Goal: Use online tool/utility: Utilize a website feature to perform a specific function

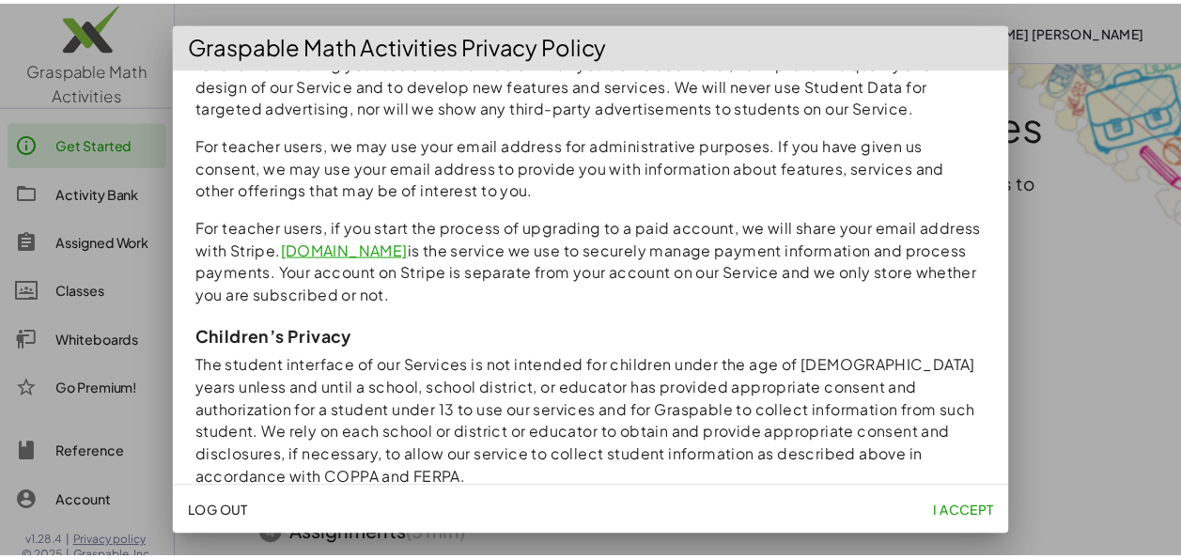
scroll to position [1804, 0]
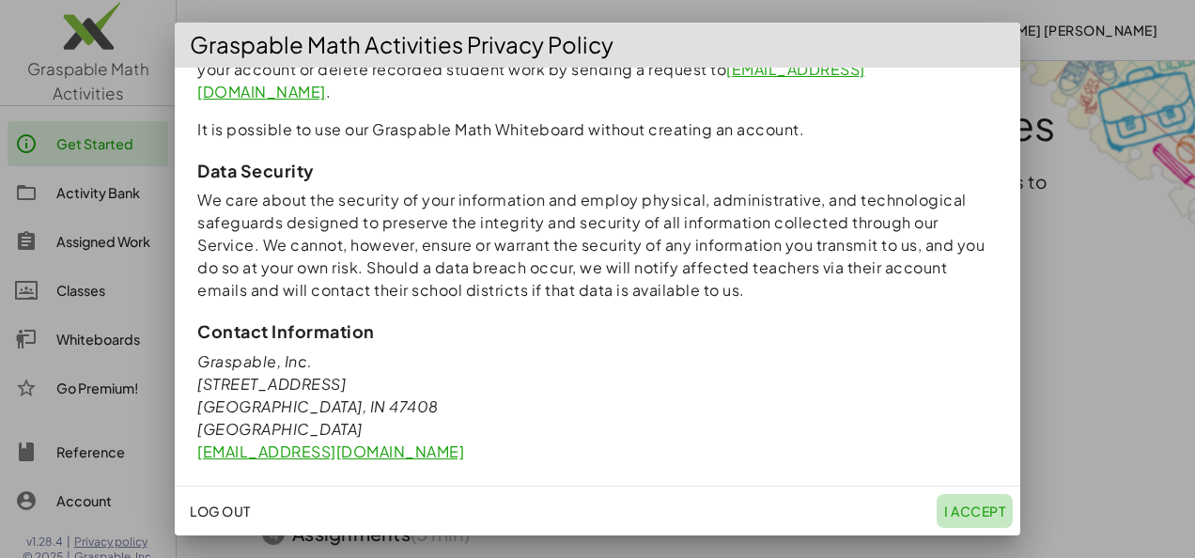
click at [979, 506] on span "I accept" at bounding box center [974, 511] width 61 height 17
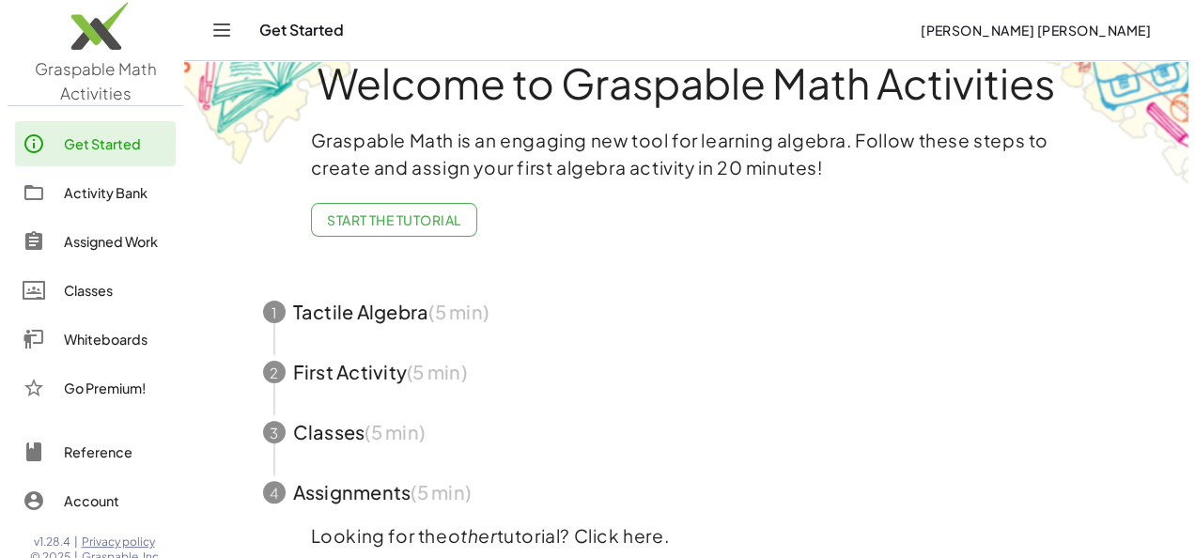
scroll to position [0, 0]
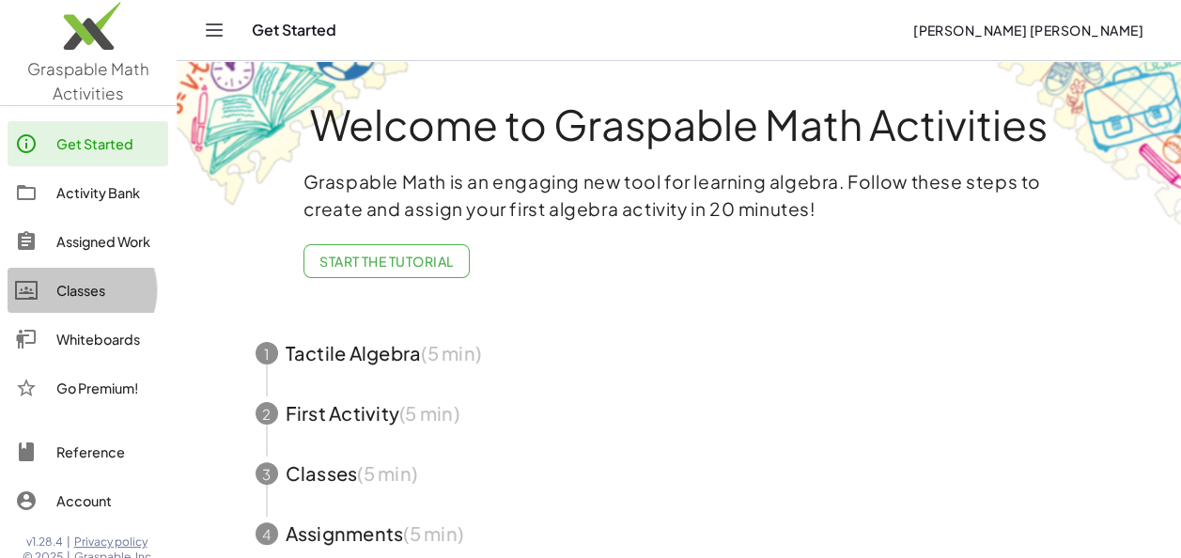
click at [66, 276] on link "Classes" at bounding box center [88, 290] width 161 height 45
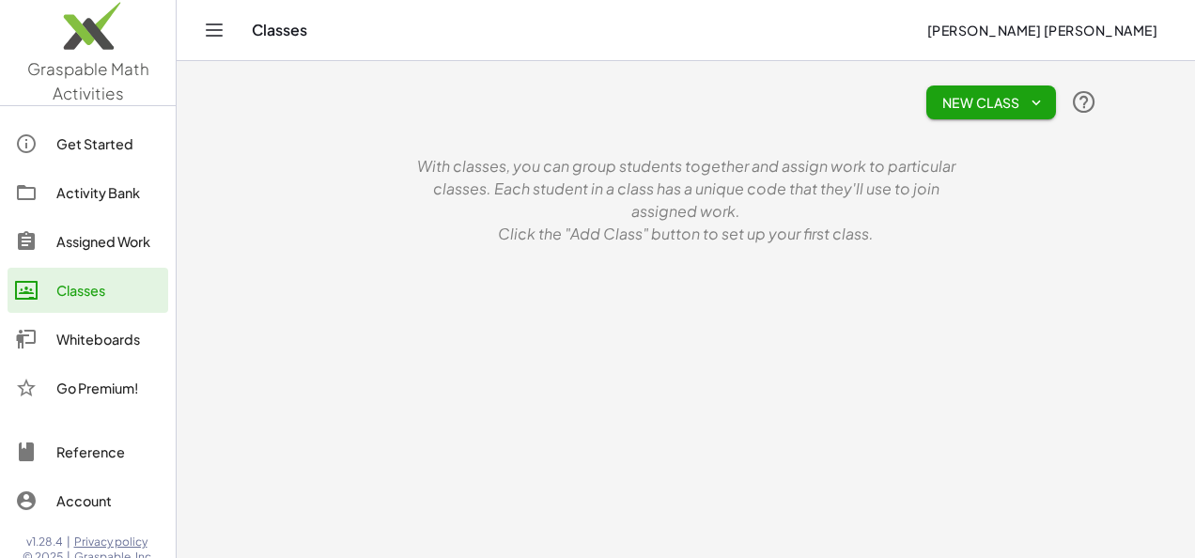
click at [94, 338] on div "Whiteboards" at bounding box center [108, 339] width 104 height 23
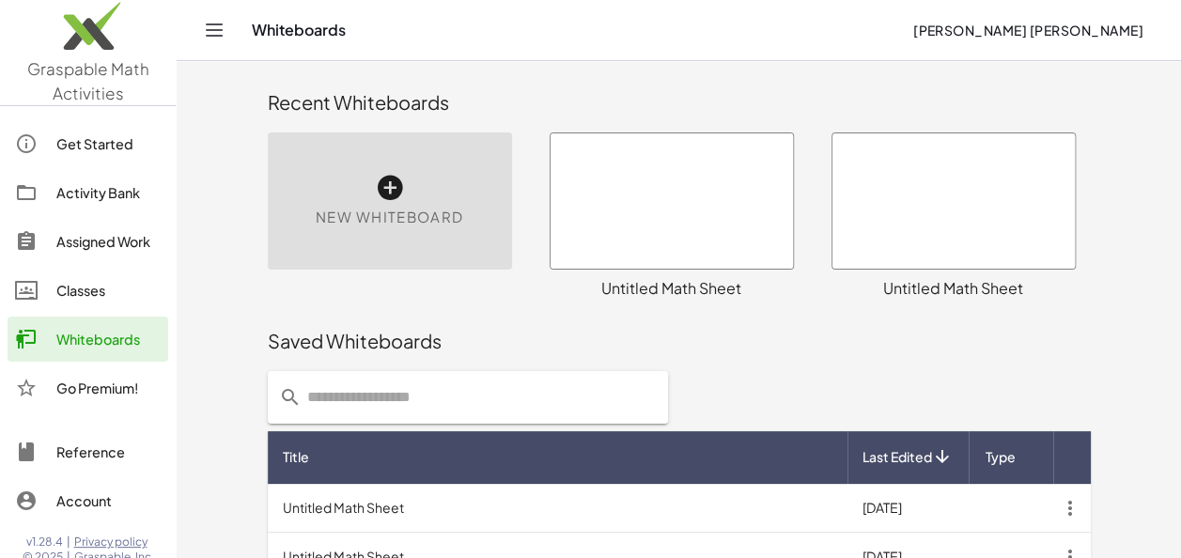
click at [432, 224] on span "New Whiteboard" at bounding box center [389, 218] width 147 height 22
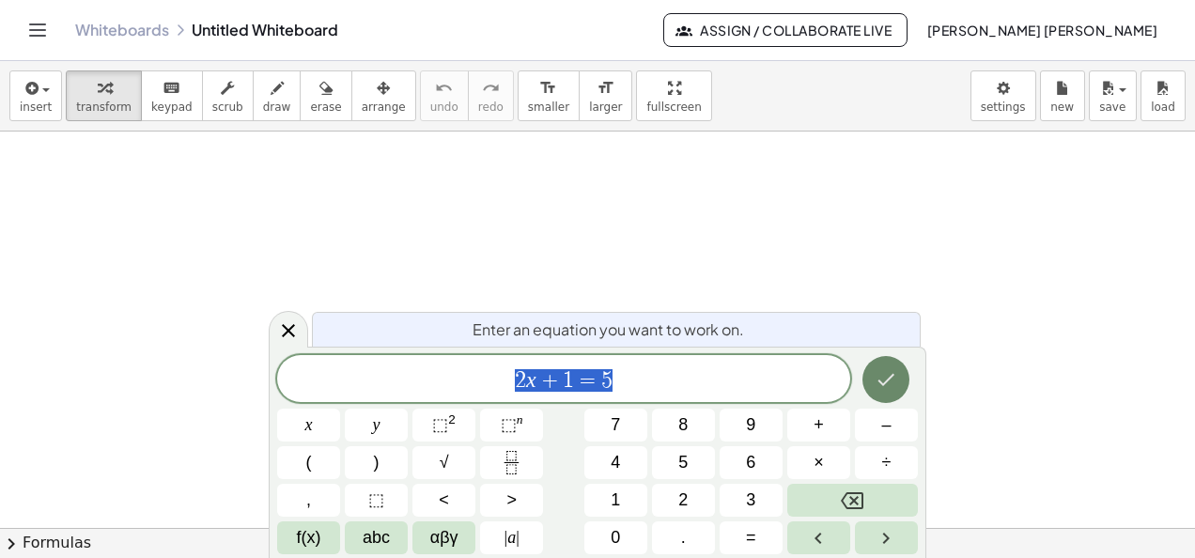
click at [874, 378] on button "Done" at bounding box center [885, 379] width 47 height 47
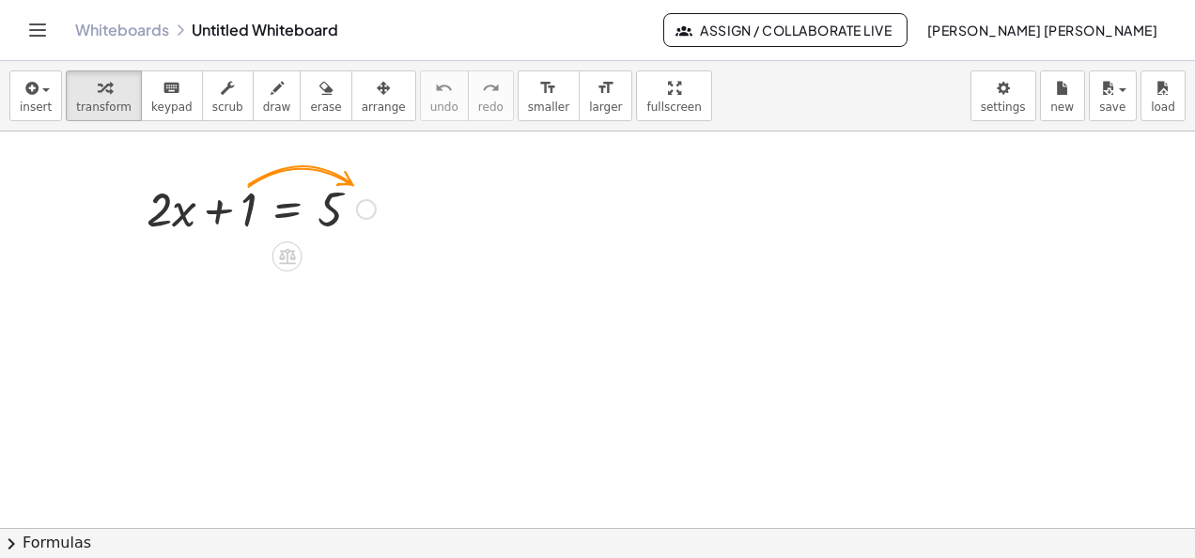
click at [244, 214] on div at bounding box center [261, 208] width 248 height 64
drag, startPoint x: 244, startPoint y: 214, endPoint x: 408, endPoint y: 205, distance: 163.7
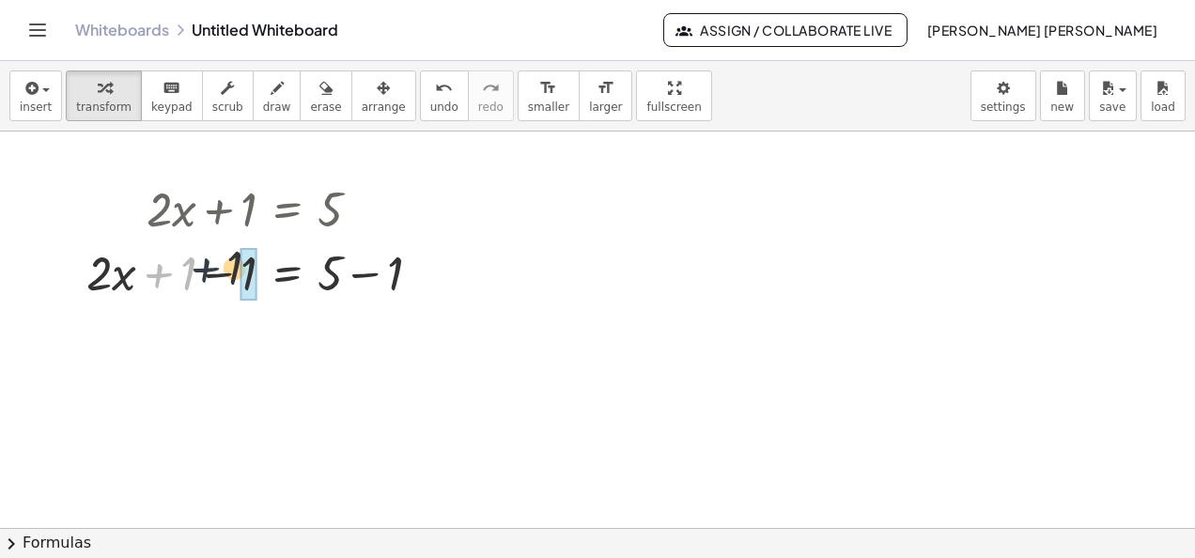
drag, startPoint x: 178, startPoint y: 280, endPoint x: 236, endPoint y: 273, distance: 58.6
click at [236, 273] on div at bounding box center [261, 272] width 368 height 64
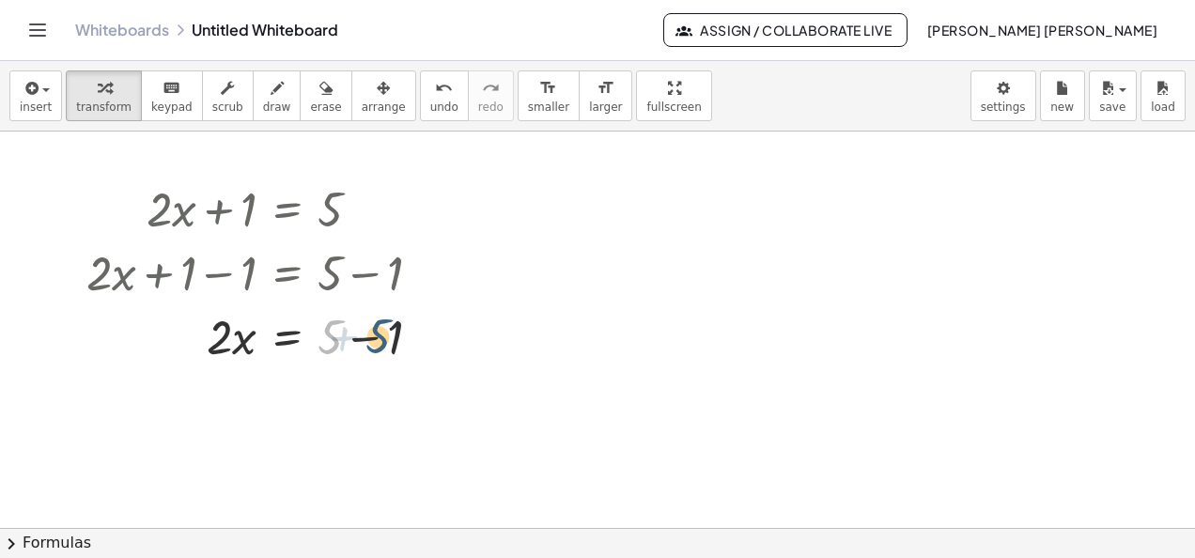
drag, startPoint x: 334, startPoint y: 327, endPoint x: 386, endPoint y: 326, distance: 51.7
click at [386, 326] on div at bounding box center [261, 335] width 368 height 64
drag, startPoint x: 331, startPoint y: 337, endPoint x: 398, endPoint y: 349, distance: 68.7
click at [216, 393] on div at bounding box center [261, 399] width 368 height 64
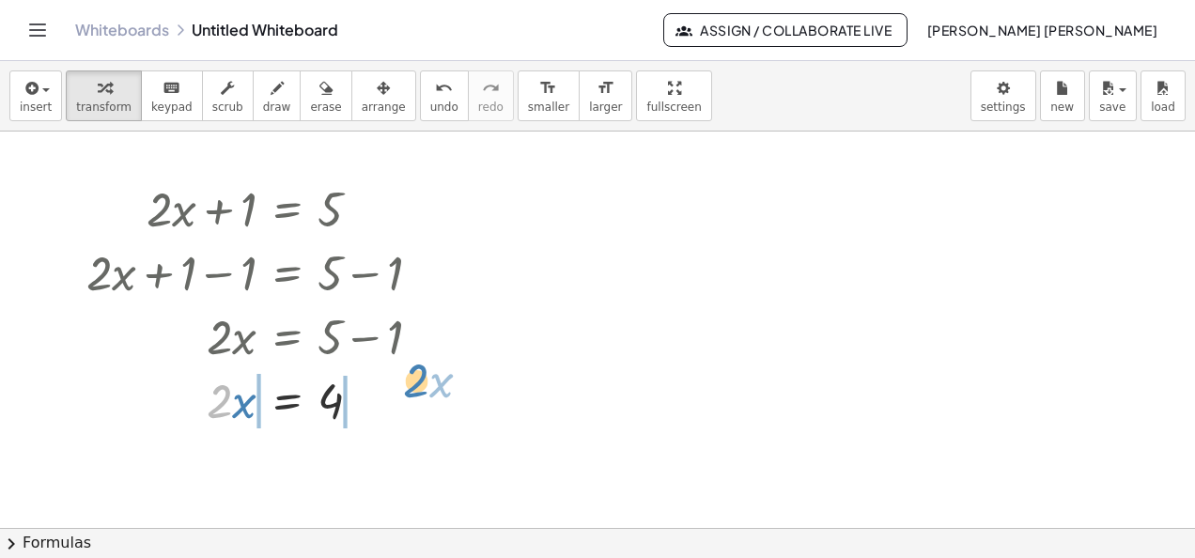
drag, startPoint x: 216, startPoint y: 393, endPoint x: 413, endPoint y: 372, distance: 198.3
click at [413, 372] on div at bounding box center [261, 399] width 368 height 64
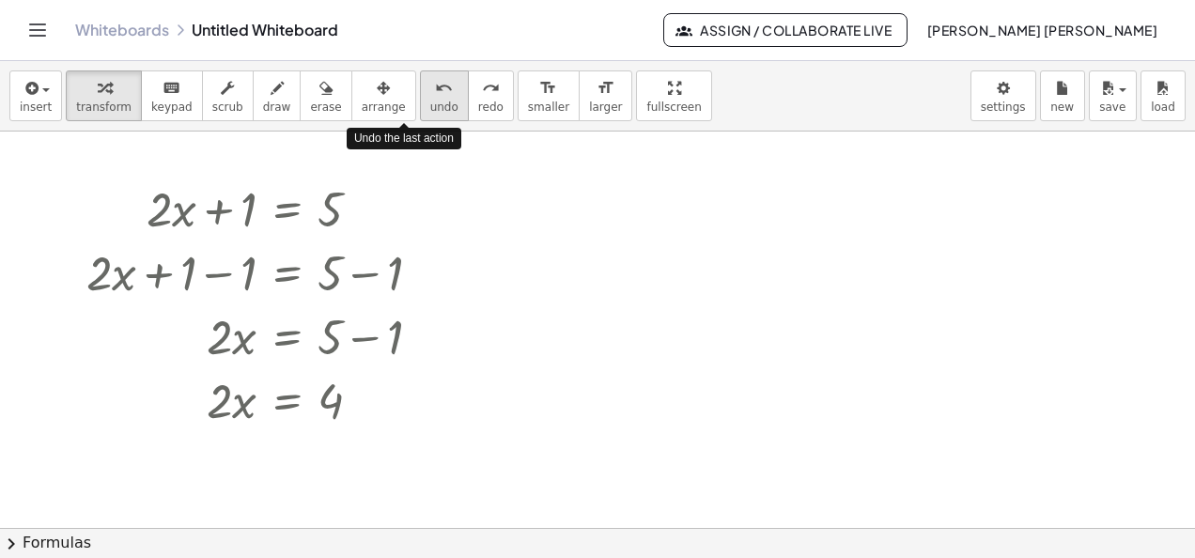
click at [430, 101] on span "undo" at bounding box center [444, 107] width 28 height 13
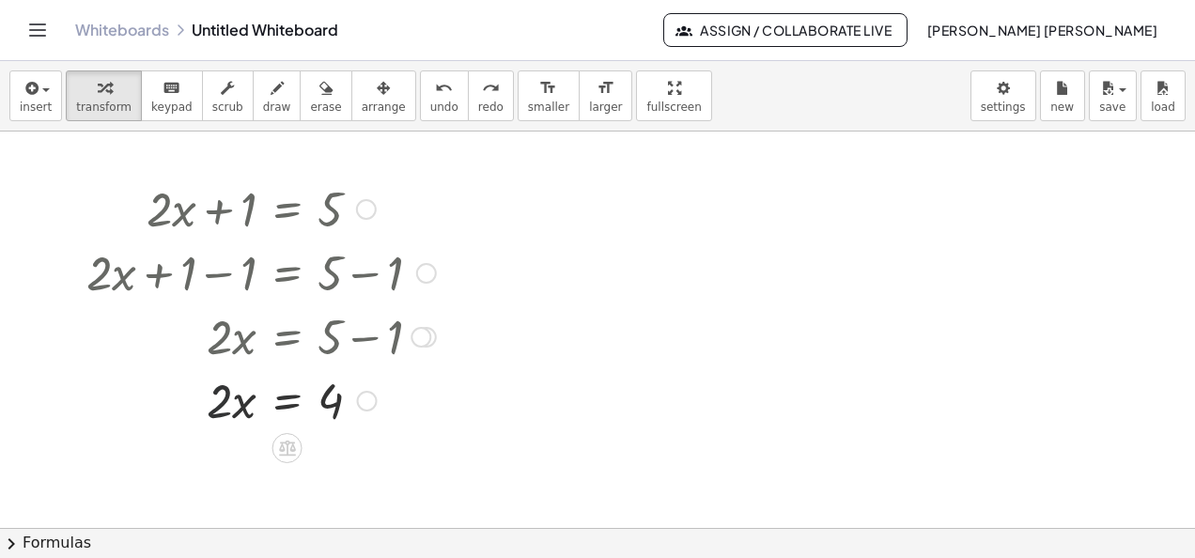
click at [216, 393] on div at bounding box center [261, 399] width 368 height 64
drag, startPoint x: 218, startPoint y: 404, endPoint x: 357, endPoint y: 401, distance: 139.0
click at [357, 401] on div at bounding box center [261, 399] width 368 height 64
drag, startPoint x: 215, startPoint y: 455, endPoint x: 228, endPoint y: 488, distance: 36.3
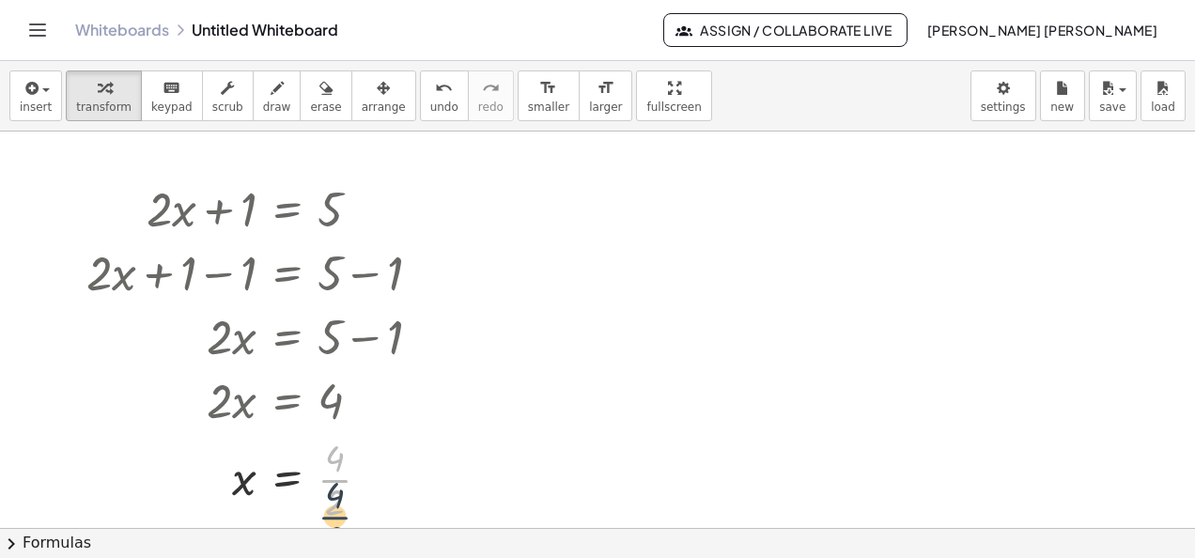
drag, startPoint x: 331, startPoint y: 473, endPoint x: 331, endPoint y: 511, distance: 37.6
click at [331, 511] on div at bounding box center [261, 478] width 368 height 94
drag, startPoint x: 331, startPoint y: 511, endPoint x: 338, endPoint y: 468, distance: 43.9
